Goal: Information Seeking & Learning: Learn about a topic

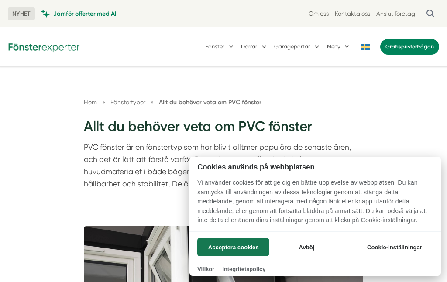
click at [264, 247] on button "Acceptera cookies" at bounding box center [233, 247] width 72 height 18
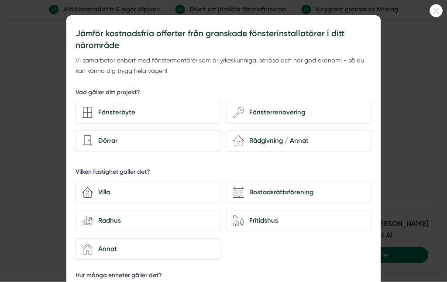
scroll to position [3558, 0]
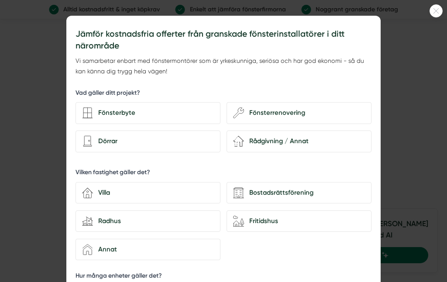
click at [444, 9] on div at bounding box center [223, 141] width 447 height 282
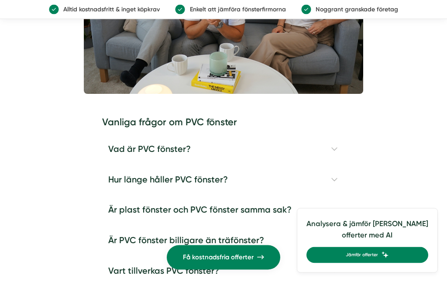
scroll to position [6226, 0]
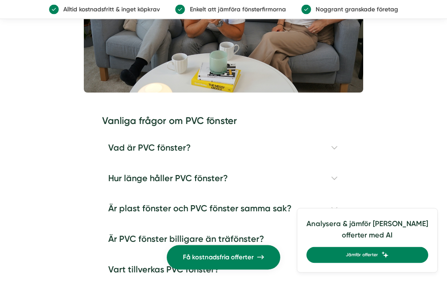
click at [176, 133] on h4 "Vad är PVC fönster?" at bounding box center [223, 148] width 243 height 31
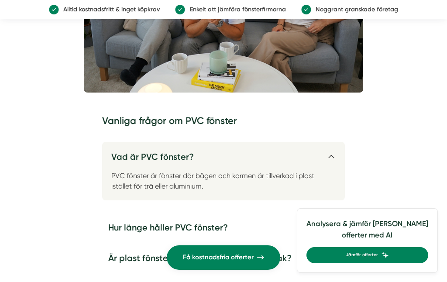
click at [290, 213] on h4 "Hur länge håller PVC fönster?" at bounding box center [223, 228] width 243 height 31
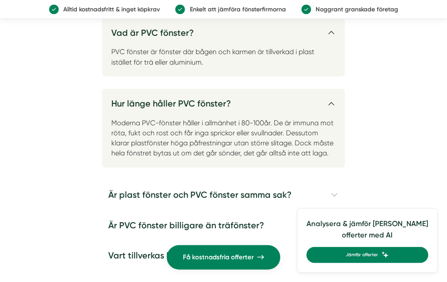
scroll to position [6350, 0]
click at [297, 180] on h4 "Är plast fönster och PVC fönster samma sak?" at bounding box center [223, 195] width 243 height 31
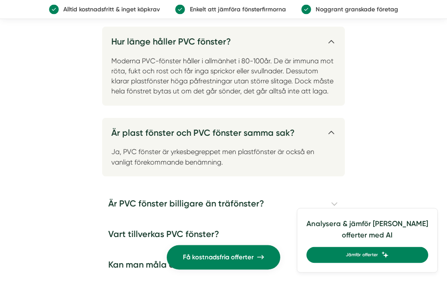
click at [270, 189] on h4 "Är PVC fönster billigare än träfönster?" at bounding box center [223, 204] width 243 height 31
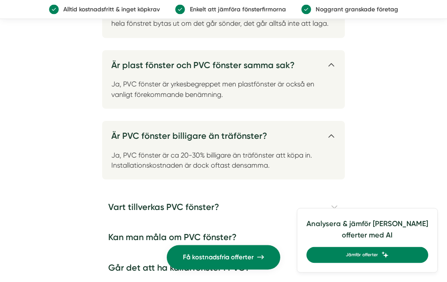
scroll to position [6485, 0]
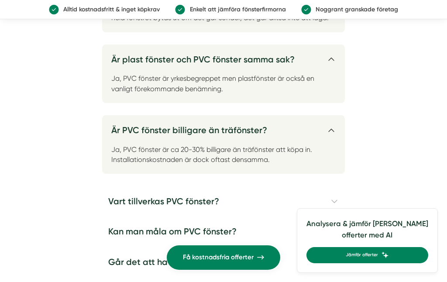
click at [228, 186] on h4 "Vart tillverkas PVC fönster?" at bounding box center [223, 201] width 243 height 31
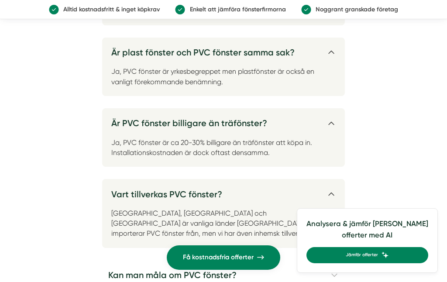
scroll to position [6504, 0]
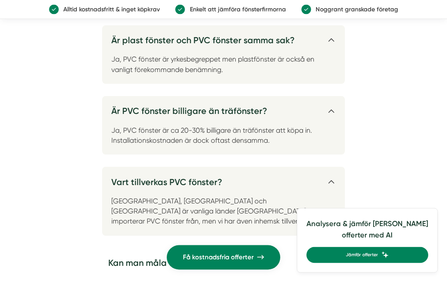
click at [236, 248] on h4 "Kan man måla om PVC fönster?" at bounding box center [223, 263] width 243 height 31
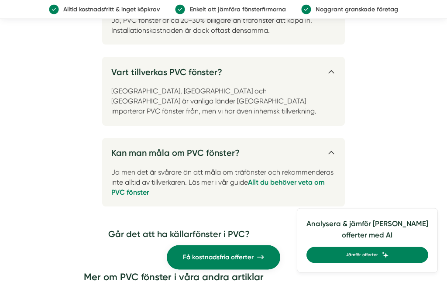
scroll to position [6614, 0]
click at [253, 219] on h4 "Går det att ha källarfönster i PVC?" at bounding box center [223, 234] width 243 height 31
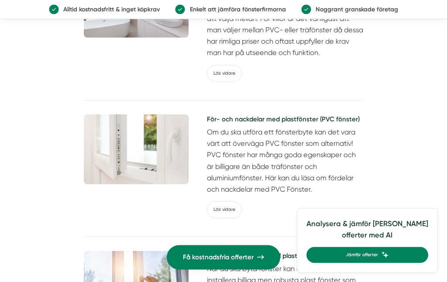
scroll to position [7264, 0]
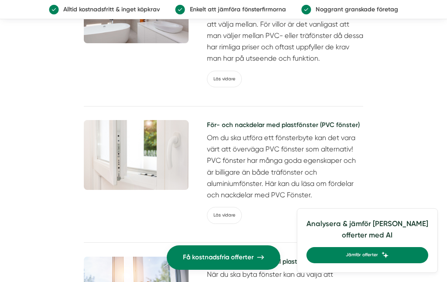
click at [234, 207] on link "Läs vidare" at bounding box center [224, 215] width 35 height 17
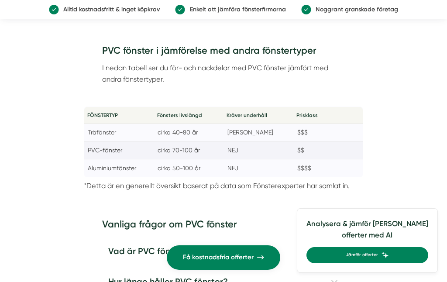
scroll to position [2004, 0]
